Goal: Information Seeking & Learning: Learn about a topic

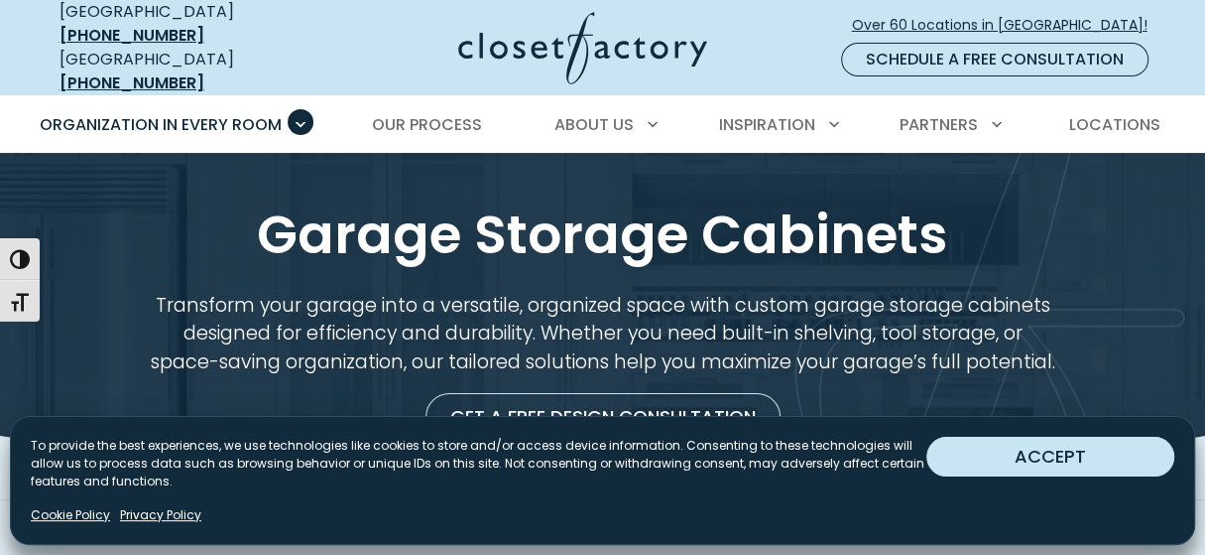
click at [1079, 444] on button "ACCEPT" at bounding box center [1051, 457] width 248 height 40
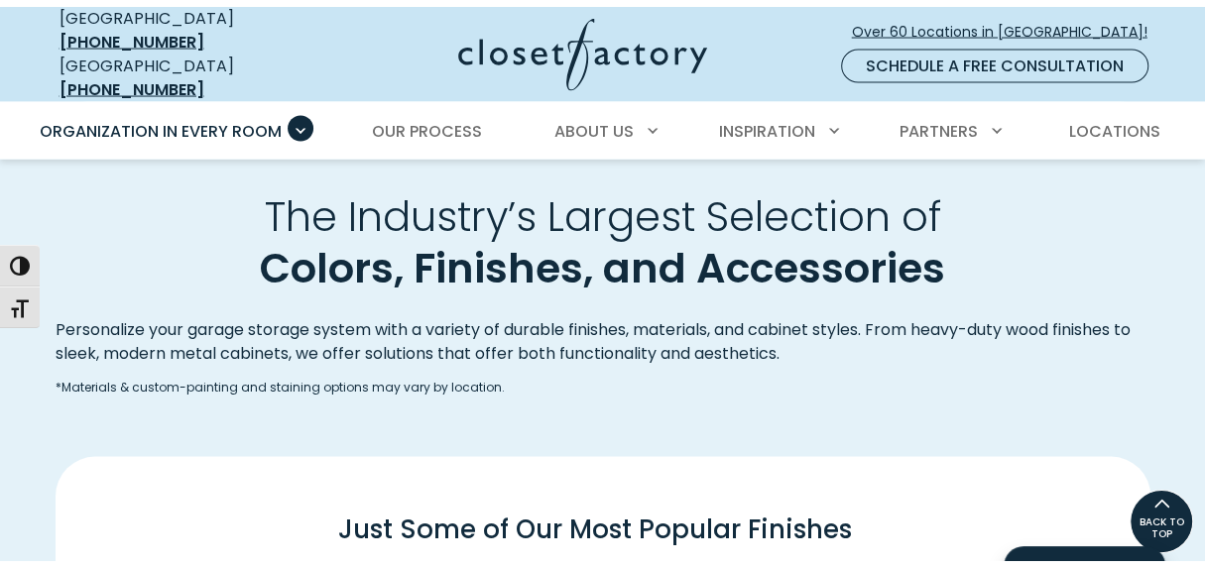
scroll to position [2209, 0]
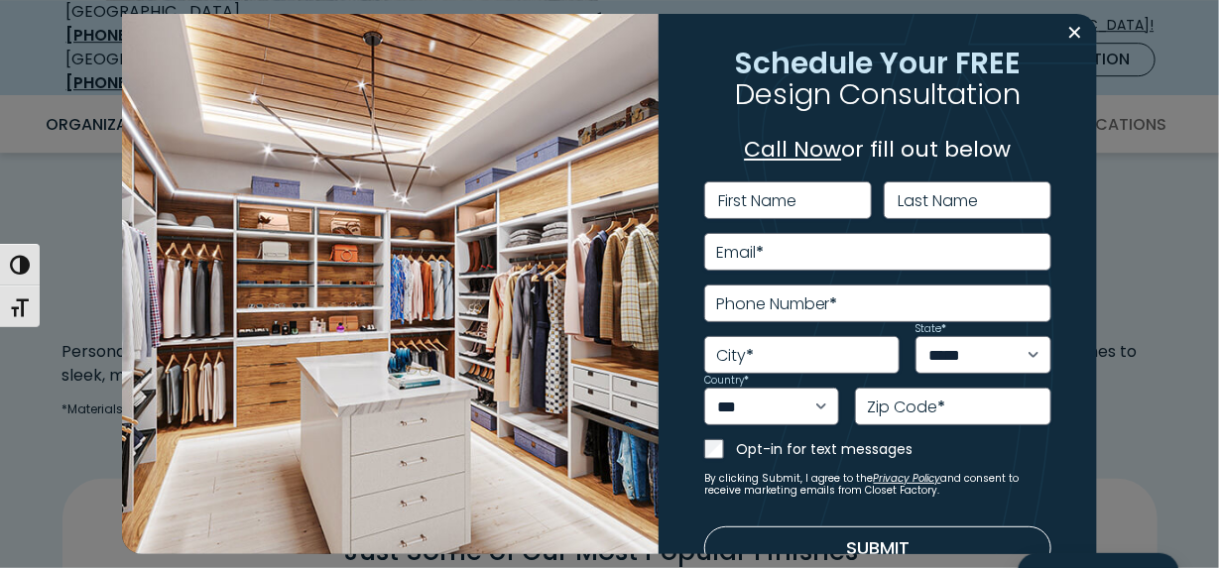
scroll to position [0, 0]
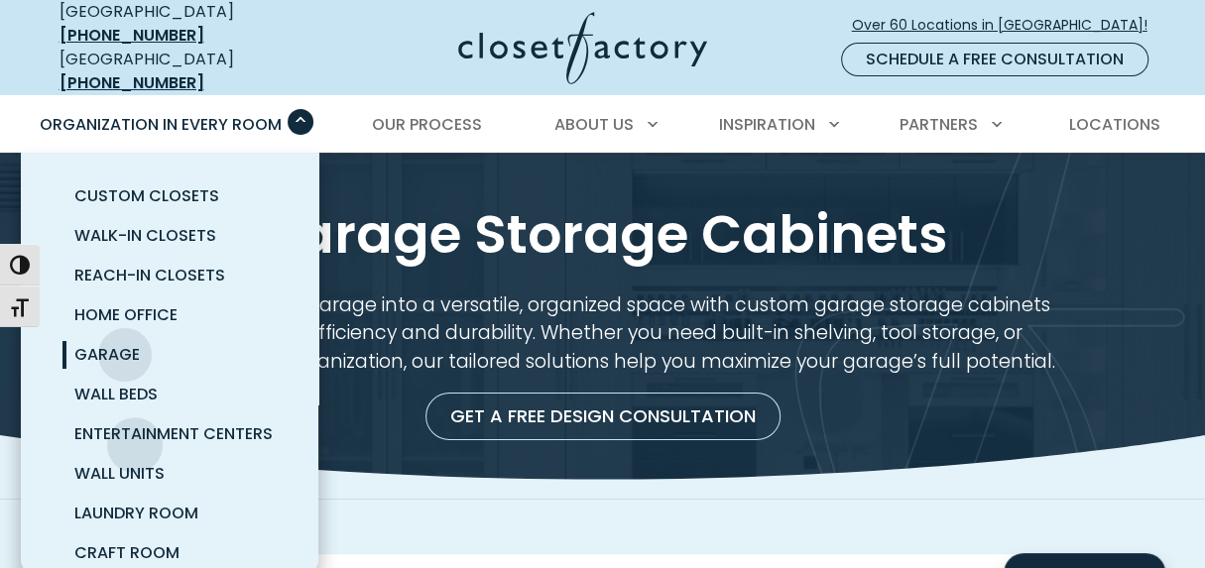
click at [135, 366] on span "Garage" at bounding box center [106, 354] width 65 height 23
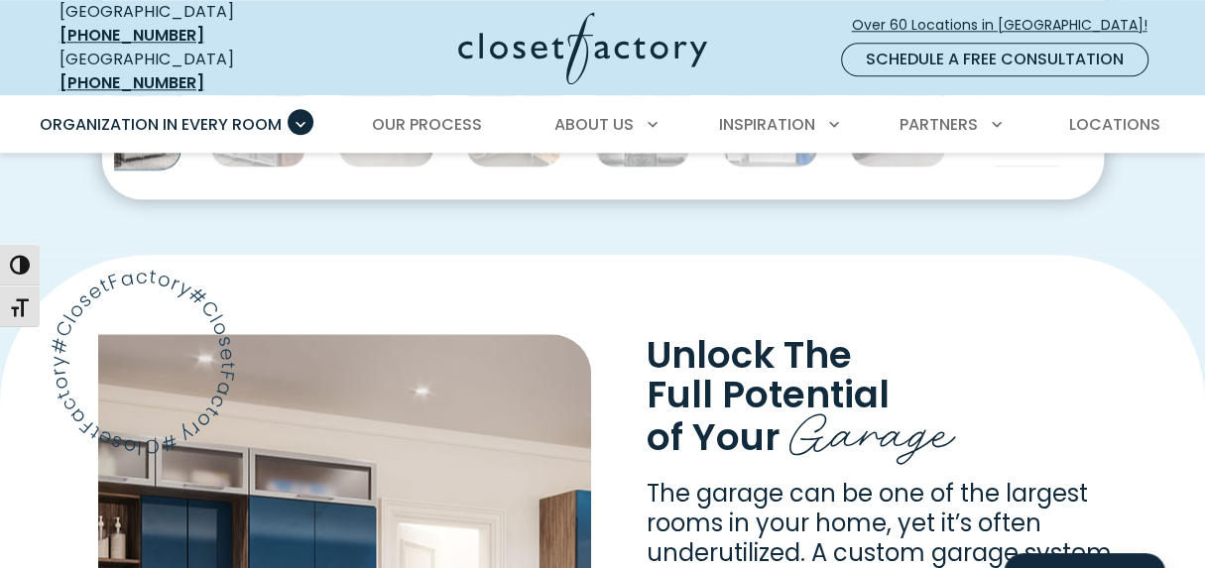
scroll to position [1230, 0]
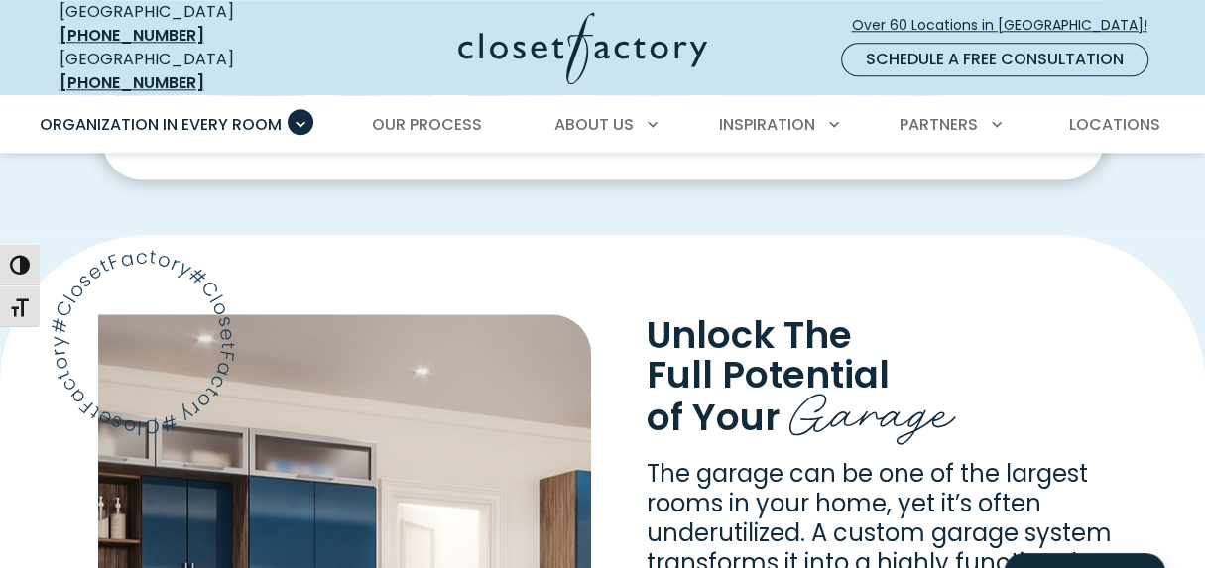
click at [307, 148] on img "Thumbnail Gallery" at bounding box center [258, 100] width 96 height 96
click at [299, 148] on img "Thumbnail Gallery" at bounding box center [250, 100] width 96 height 96
click at [165, 151] on img "Thumbnail Gallery" at bounding box center [113, 100] width 101 height 101
click at [291, 148] on img "Thumbnail Gallery" at bounding box center [242, 100] width 96 height 96
click at [157, 151] on img "Thumbnail Gallery" at bounding box center [106, 100] width 101 height 101
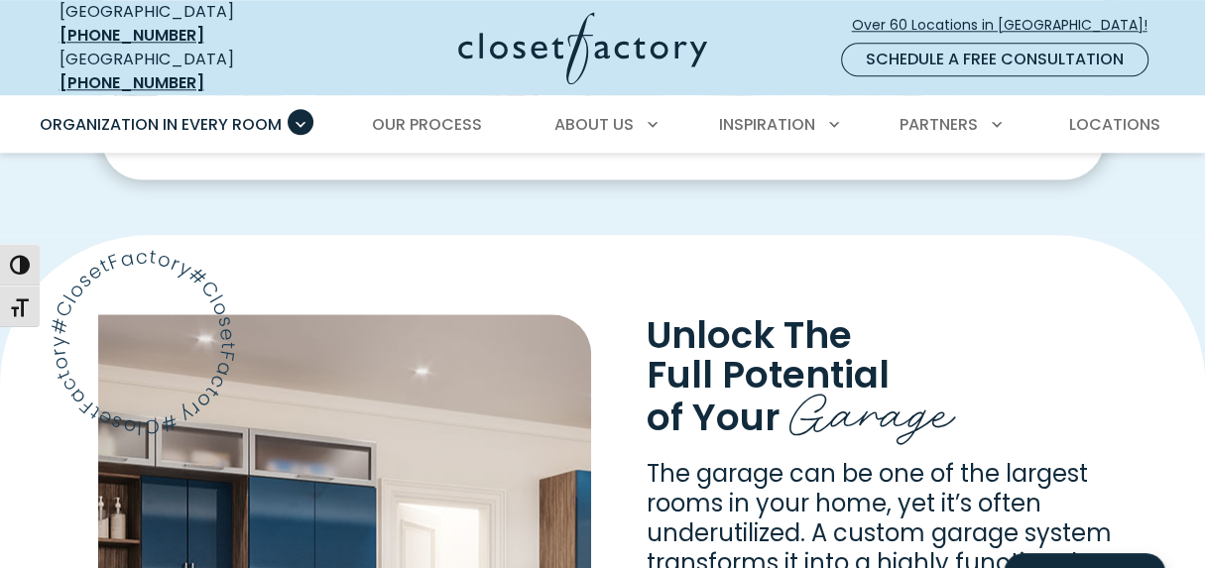
click at [157, 151] on img "Thumbnail Gallery" at bounding box center [106, 100] width 101 height 101
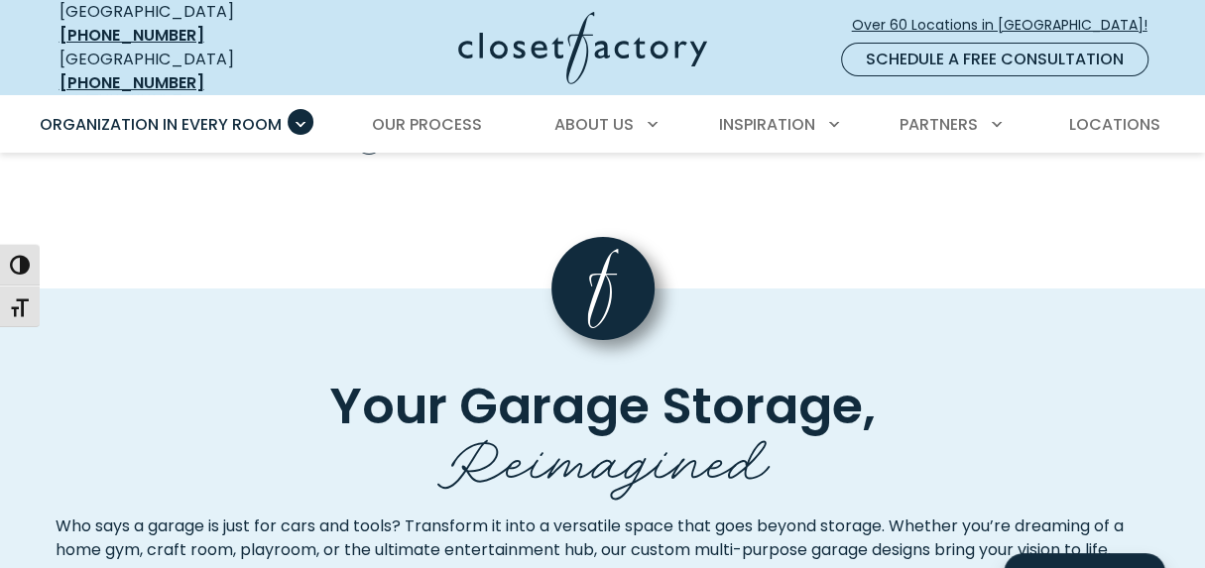
scroll to position [4124, 0]
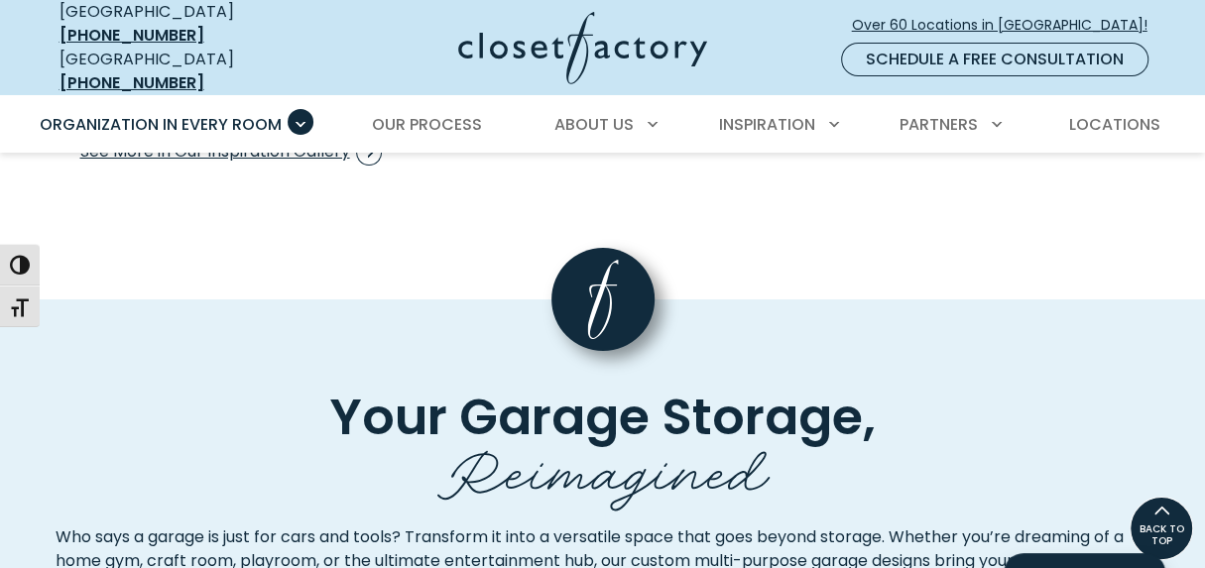
drag, startPoint x: 591, startPoint y: 266, endPoint x: 556, endPoint y: 302, distance: 50.5
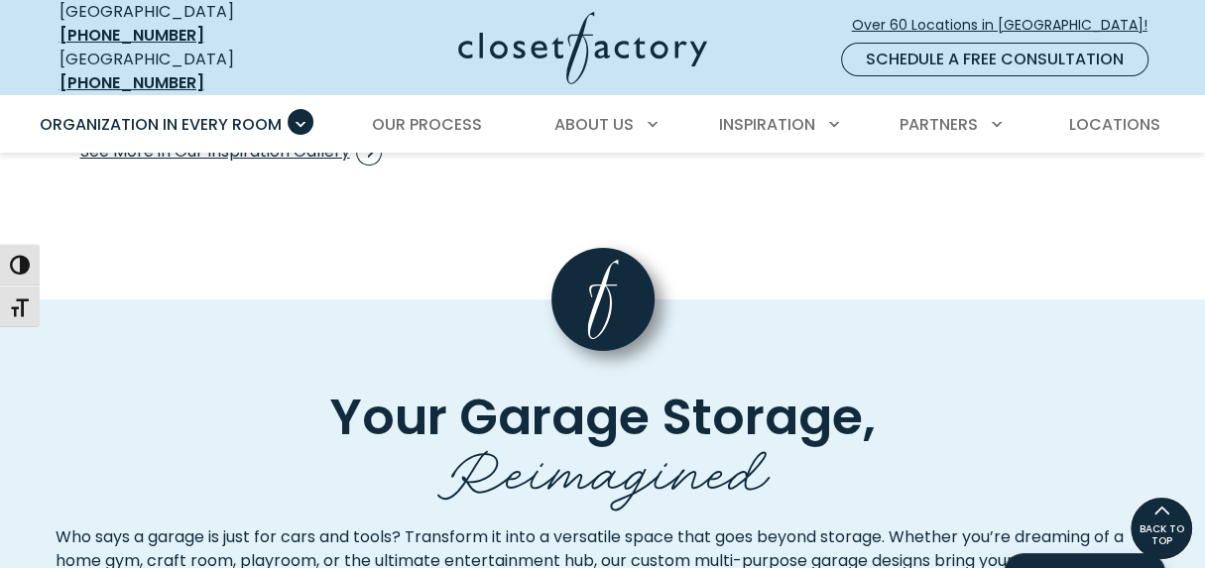
click at [1099, 38] on icon "Next slide" at bounding box center [1107, 2] width 69 height 69
click at [1100, 38] on icon "Next slide" at bounding box center [1107, 2] width 69 height 69
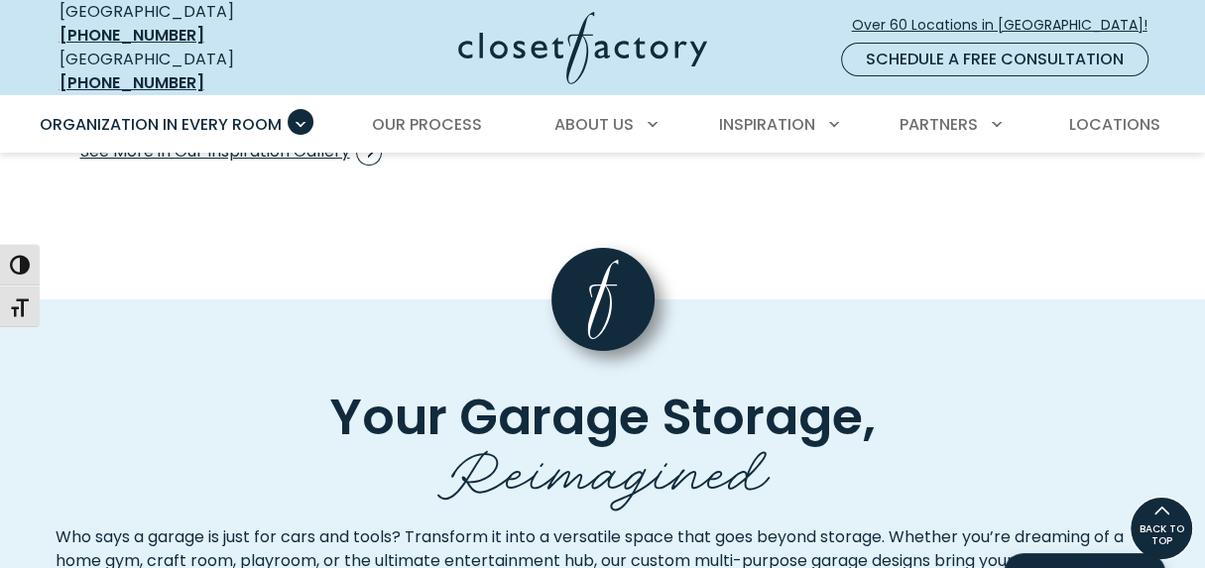
click at [1100, 38] on icon "Next slide" at bounding box center [1107, 2] width 69 height 69
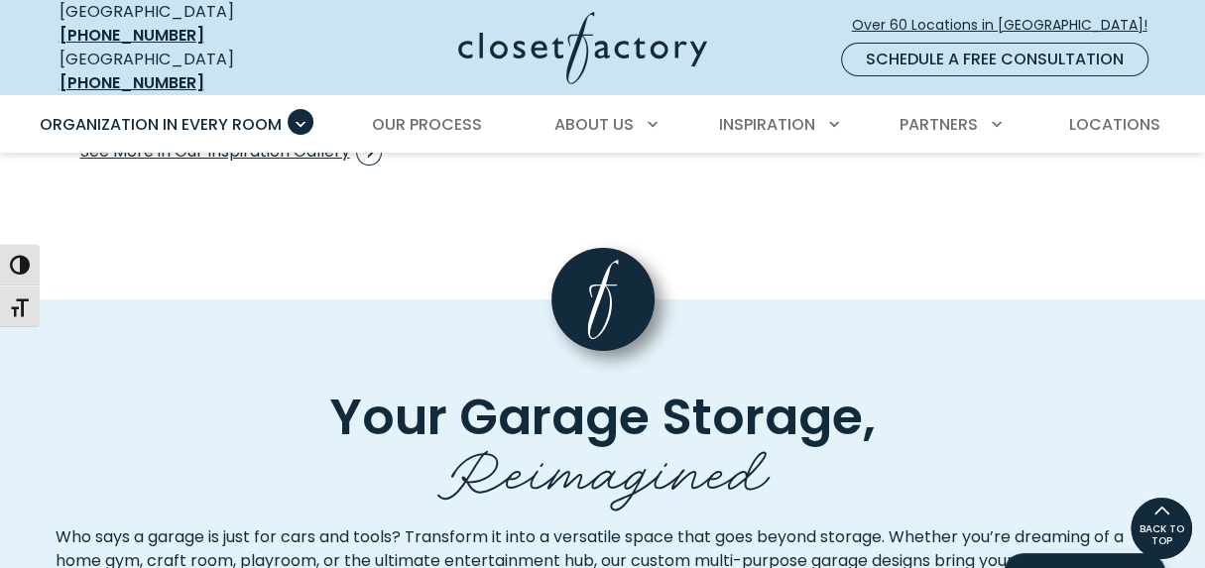
click at [1100, 38] on icon "Next slide" at bounding box center [1107, 2] width 69 height 69
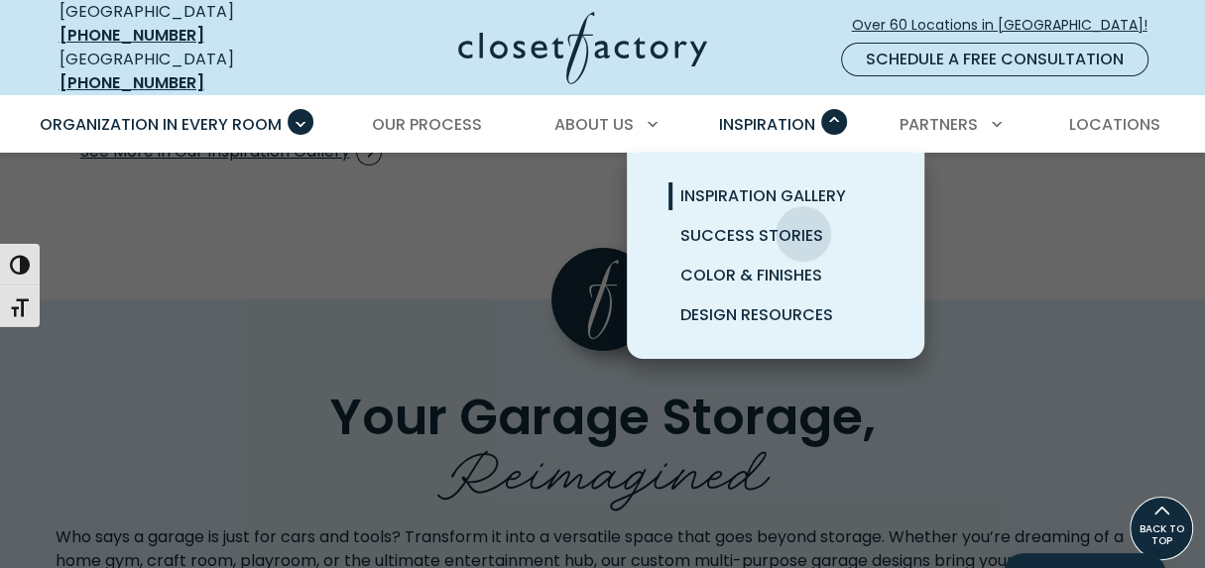
click at [804, 207] on span "Inspiration Gallery" at bounding box center [764, 196] width 166 height 23
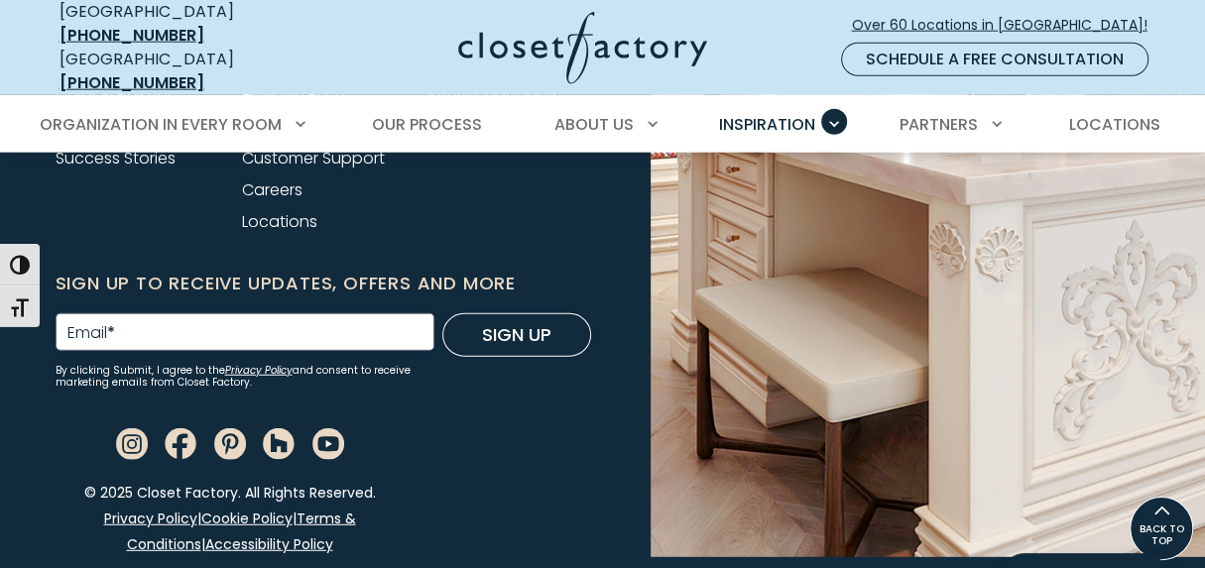
scroll to position [2811, 0]
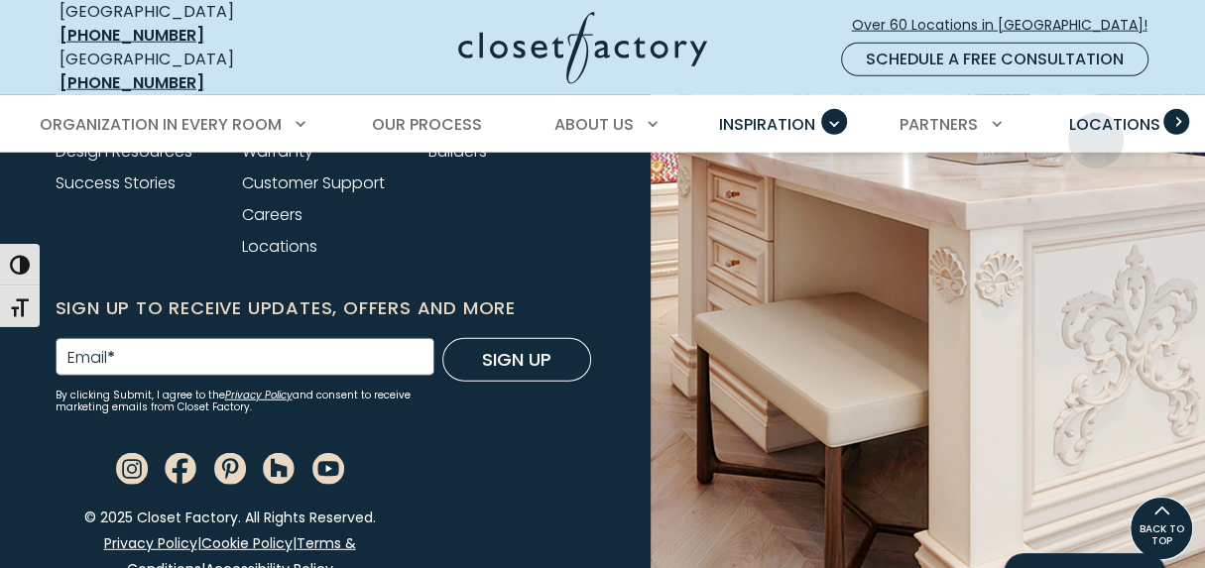
click at [1096, 136] on span "Locations" at bounding box center [1113, 124] width 91 height 23
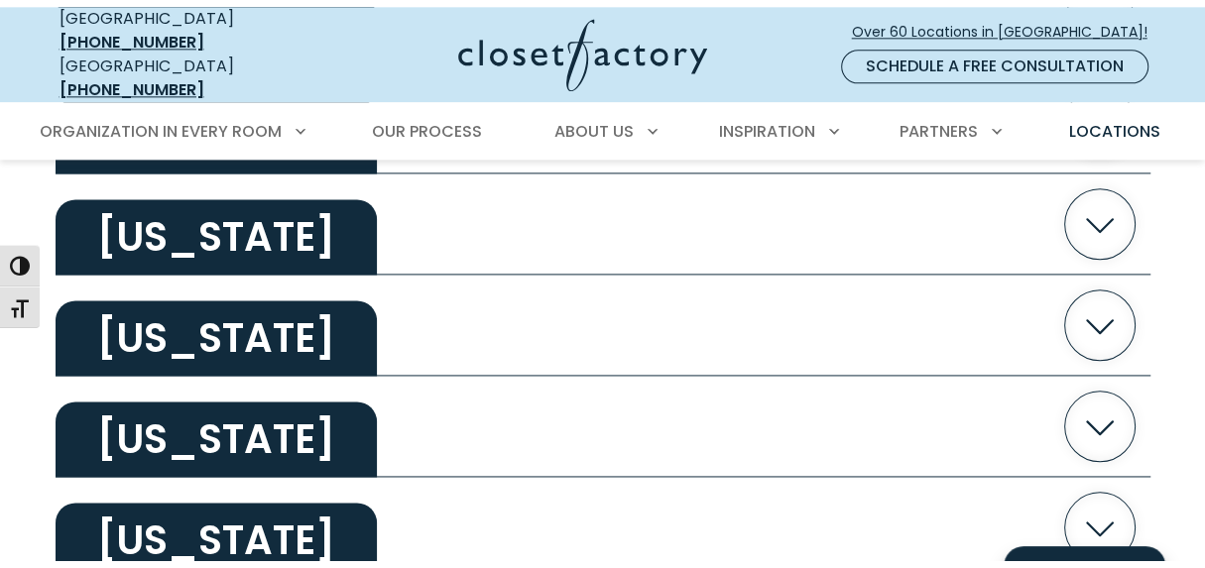
scroll to position [1479, 0]
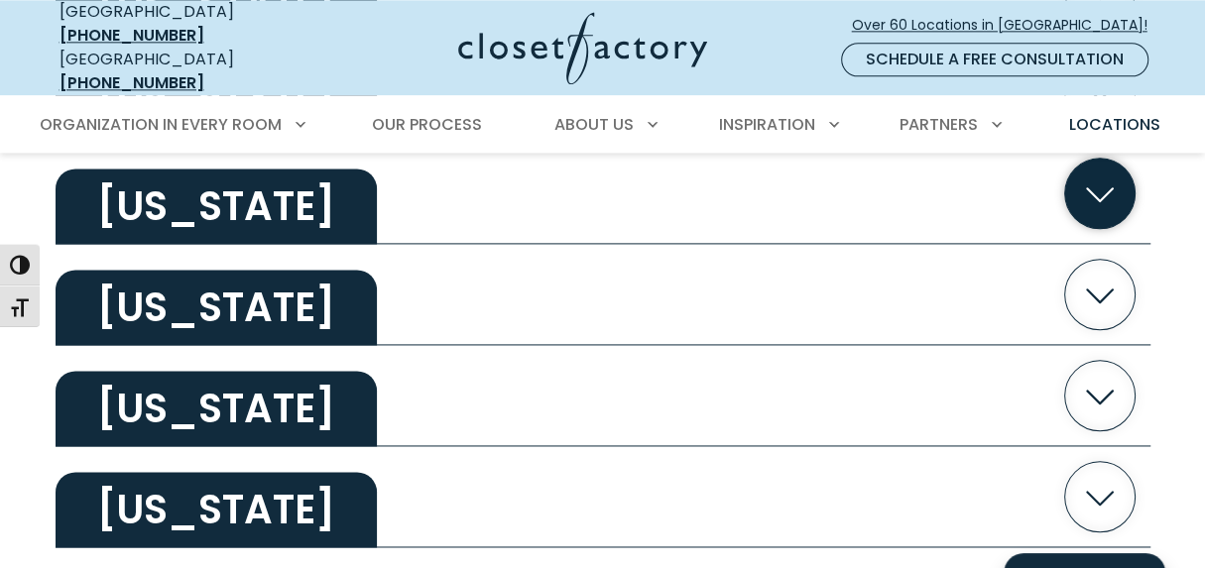
click at [1095, 228] on icon "button" at bounding box center [1099, 193] width 70 height 70
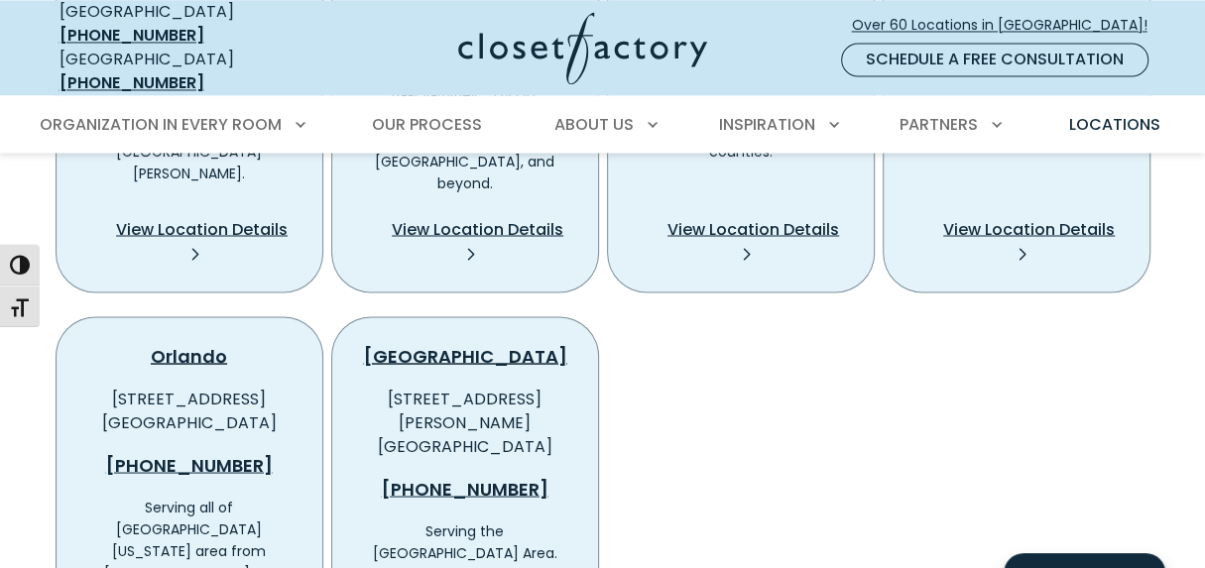
scroll to position [1932, 0]
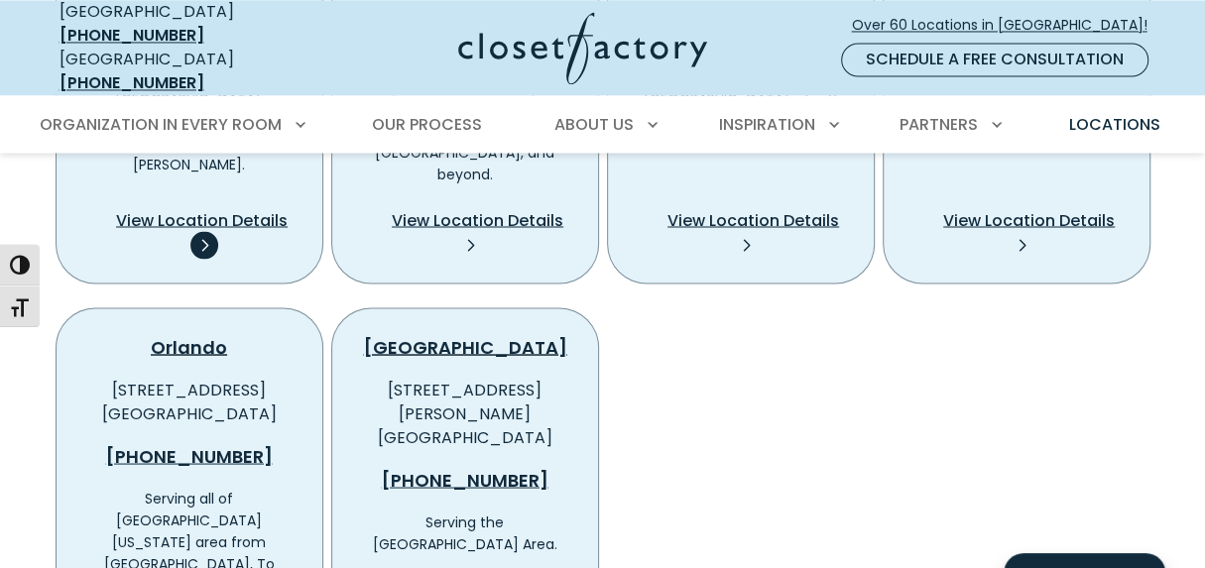
click at [204, 259] on icon at bounding box center [204, 245] width 28 height 28
